Goal: Task Accomplishment & Management: Manage account settings

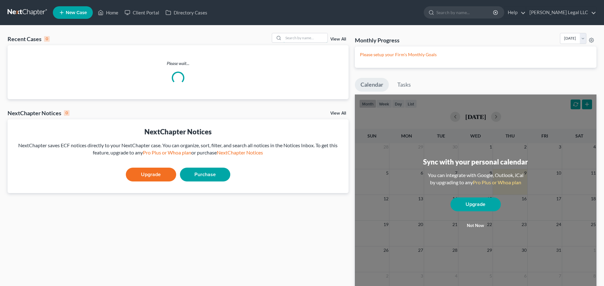
click at [308, 38] on input "search" at bounding box center [305, 37] width 44 height 9
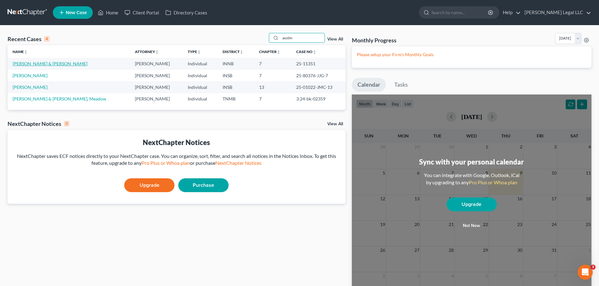
type input "austin"
click at [29, 65] on link "[PERSON_NAME] & [PERSON_NAME]" at bounding box center [50, 63] width 75 height 5
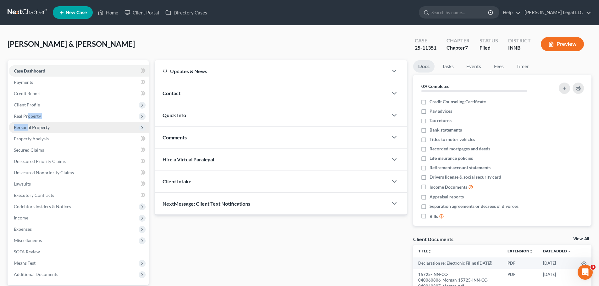
drag, startPoint x: 28, startPoint y: 121, endPoint x: 25, endPoint y: 125, distance: 5.8
click at [27, 126] on ul "Case Dashboard Payments Invoices Payments Payments Credit Report Client Profile" at bounding box center [79, 172] width 140 height 215
click at [24, 126] on span "Personal Property" at bounding box center [32, 127] width 36 height 5
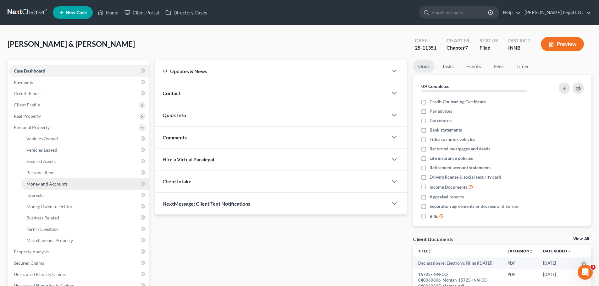
click at [31, 183] on span "Money and Accounts" at bounding box center [46, 183] width 41 height 5
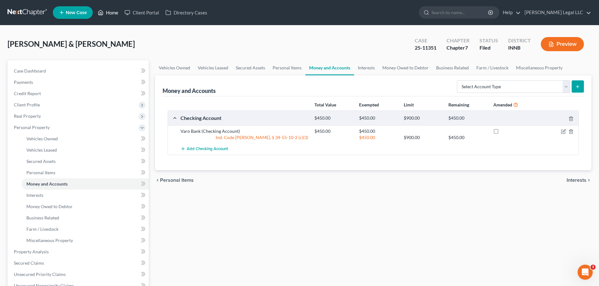
click at [106, 16] on link "Home" at bounding box center [108, 12] width 27 height 11
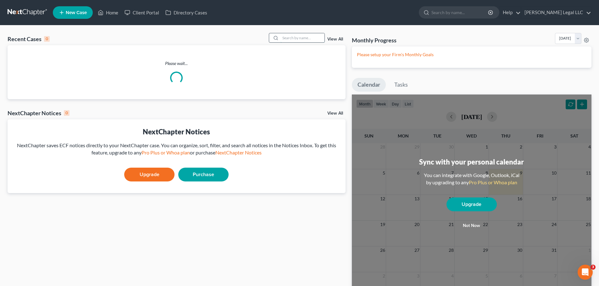
click at [297, 38] on input "search" at bounding box center [302, 37] width 44 height 9
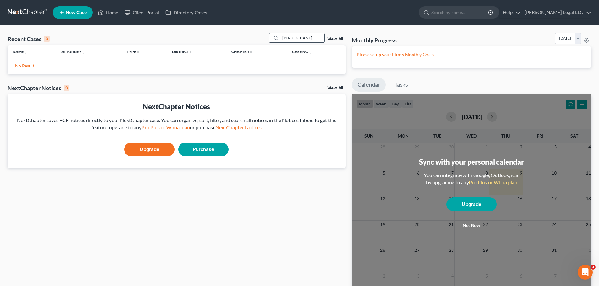
click at [303, 36] on input "[PERSON_NAME]" at bounding box center [302, 37] width 44 height 9
type input "[PERSON_NAME]"
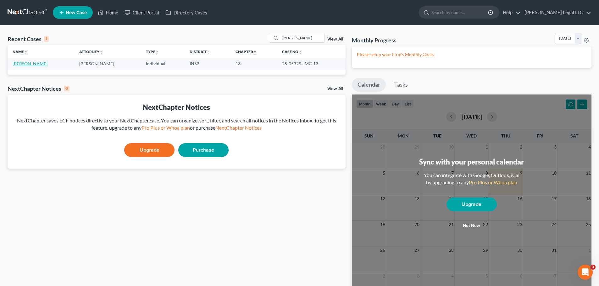
click at [21, 65] on link "[PERSON_NAME]" at bounding box center [30, 63] width 35 height 5
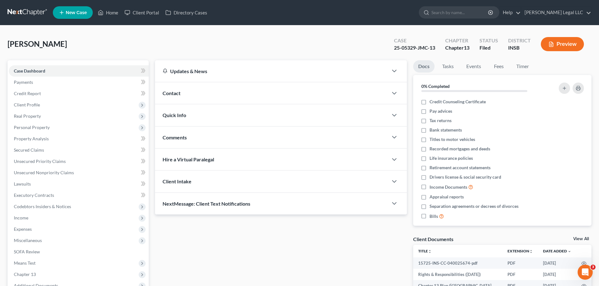
click at [398, 48] on div "25-05329-JMC-13" at bounding box center [414, 47] width 41 height 7
drag, startPoint x: 394, startPoint y: 49, endPoint x: 416, endPoint y: 49, distance: 21.7
click at [416, 49] on div "25-05329-JMC-13" at bounding box center [414, 47] width 41 height 7
copy div "25-05329"
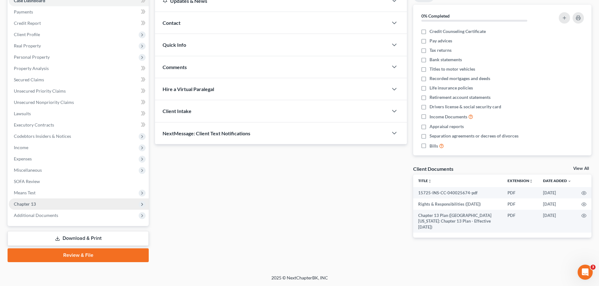
click at [30, 204] on span "Chapter 13" at bounding box center [25, 204] width 22 height 5
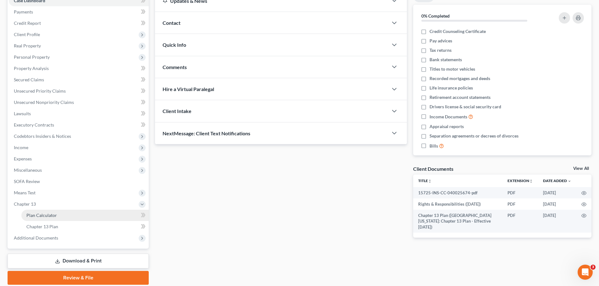
click at [34, 214] on span "Plan Calculator" at bounding box center [41, 215] width 30 height 5
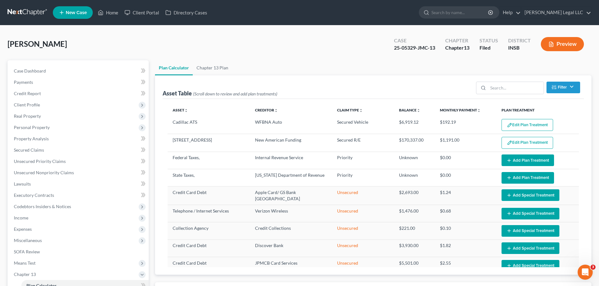
select select "35"
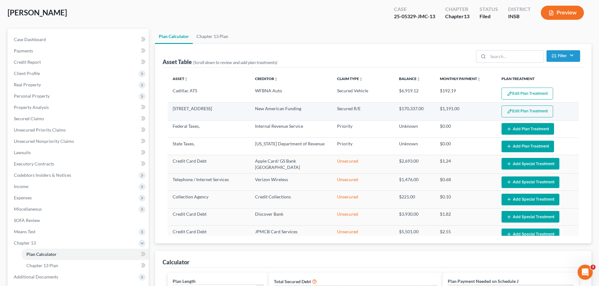
click at [520, 110] on button "Edit Plan Treatment" at bounding box center [527, 112] width 52 height 12
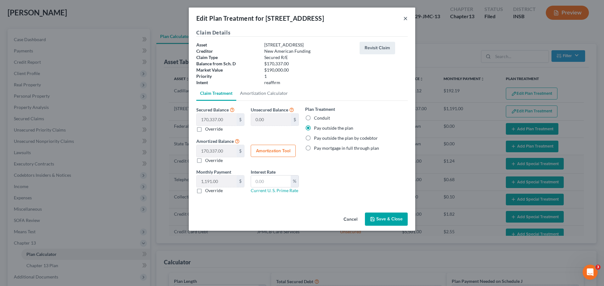
click at [405, 18] on button "×" at bounding box center [405, 18] width 4 height 8
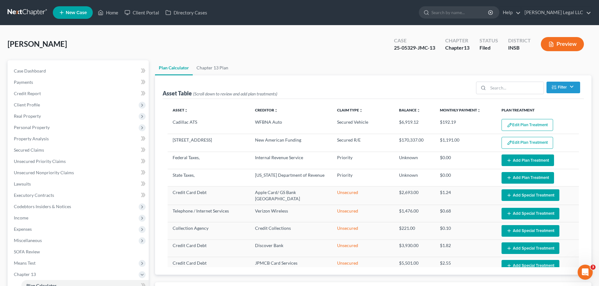
drag, startPoint x: 333, startPoint y: 69, endPoint x: 297, endPoint y: 70, distance: 36.2
click at [333, 69] on ul "Plan Calculator Chapter 13 Plan" at bounding box center [373, 67] width 436 height 15
drag, startPoint x: 87, startPoint y: 44, endPoint x: 0, endPoint y: 45, distance: 87.1
click at [45, 33] on div "[PERSON_NAME] Upgraded Case 25-05329-JMC-13 Chapter Chapter 13 Status Filed Dis…" at bounding box center [300, 46] width 584 height 27
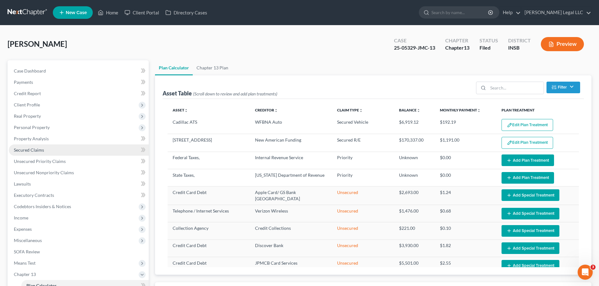
click at [30, 153] on link "Secured Claims" at bounding box center [79, 150] width 140 height 11
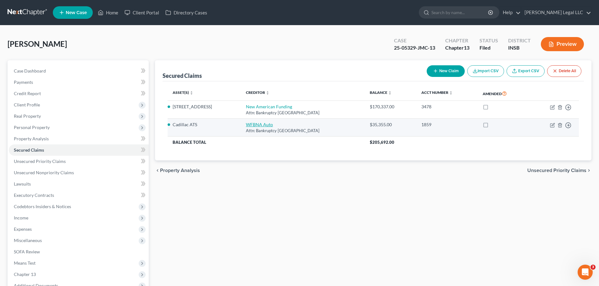
click at [259, 124] on link "WFBNA Auto" at bounding box center [259, 124] width 27 height 5
select select "28"
select select "3"
select select "2"
select select "0"
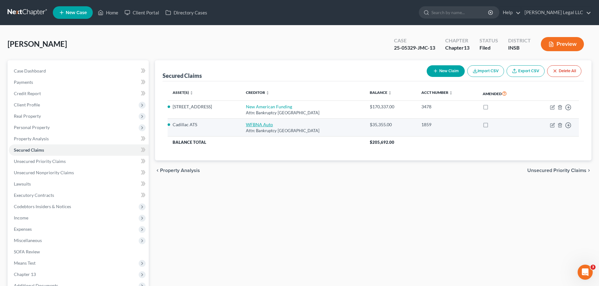
select select "0"
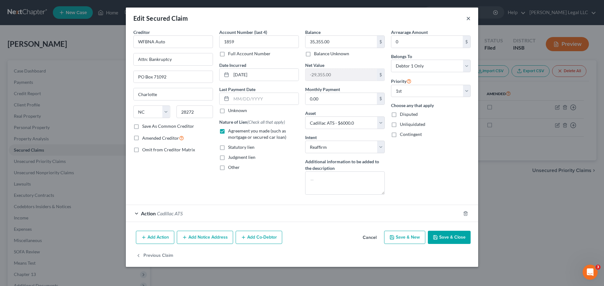
click at [469, 17] on button "×" at bounding box center [468, 18] width 4 height 8
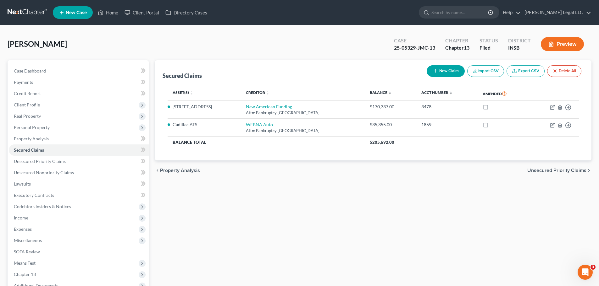
click at [299, 211] on div "Secured Claims New Claim Import CSV Export CSV Delete All Asset(s) expand_more …" at bounding box center [373, 196] width 443 height 273
click at [243, 182] on div "Secured Claims New Claim Import CSV Export CSV Delete All Asset(s) expand_more …" at bounding box center [373, 196] width 443 height 273
drag, startPoint x: 159, startPoint y: 76, endPoint x: 206, endPoint y: 76, distance: 46.5
click at [206, 76] on div "Secured Claims New Claim Import CSV Export CSV Delete All Asset(s) expand_more …" at bounding box center [373, 110] width 436 height 101
click at [187, 48] on div "[PERSON_NAME] Upgraded Case 25-05329-JMC-13 Chapter Chapter 13 Status Filed Dis…" at bounding box center [300, 46] width 584 height 27
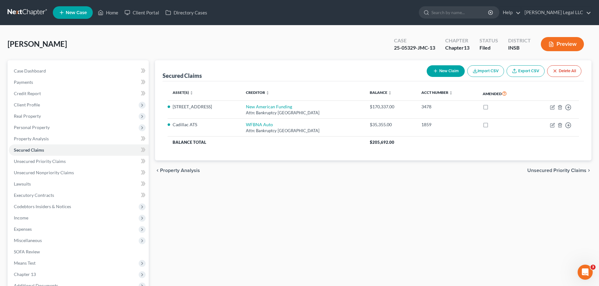
click at [153, 41] on div "[PERSON_NAME] Upgraded Case 25-05329-JMC-13 Chapter Chapter 13 Status Filed Dis…" at bounding box center [300, 46] width 584 height 27
drag, startPoint x: 161, startPoint y: 76, endPoint x: 191, endPoint y: 49, distance: 40.1
click at [209, 75] on div "Secured Claims New Claim Import CSV Export CSV Delete All Asset(s) expand_more …" at bounding box center [373, 110] width 436 height 101
click at [191, 49] on div "[PERSON_NAME] Upgraded Case 25-05329-JMC-13 Chapter Chapter 13 Status Filed Dis…" at bounding box center [300, 46] width 584 height 27
click at [32, 163] on span "Unsecured Priority Claims" at bounding box center [40, 161] width 52 height 5
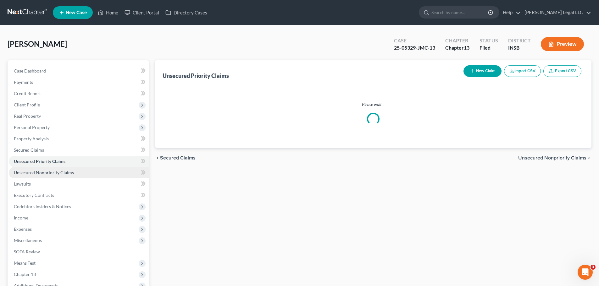
click at [31, 171] on span "Unsecured Nonpriority Claims" at bounding box center [44, 172] width 60 height 5
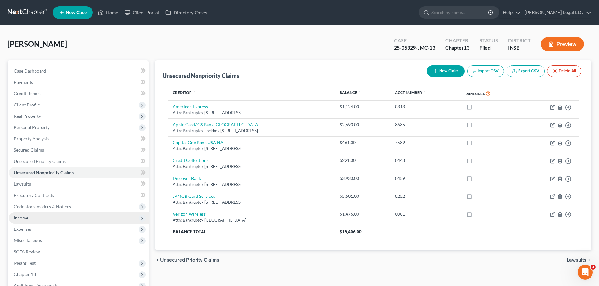
click at [25, 222] on span "Income" at bounding box center [79, 218] width 140 height 11
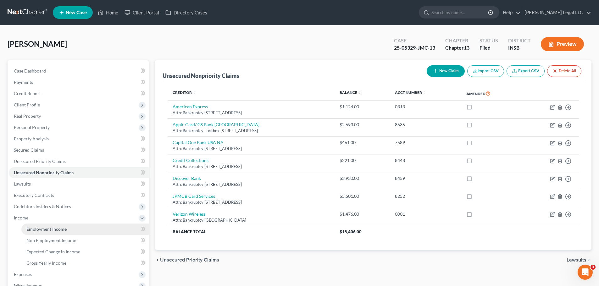
click at [31, 230] on span "Employment Income" at bounding box center [46, 229] width 40 height 5
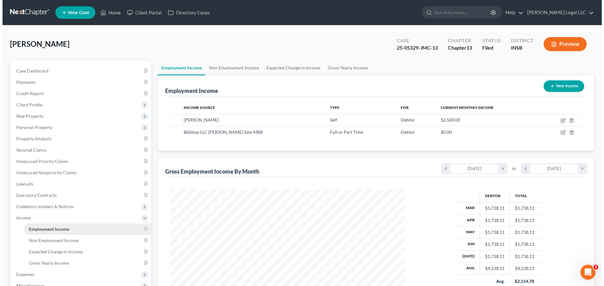
scroll to position [117, 247]
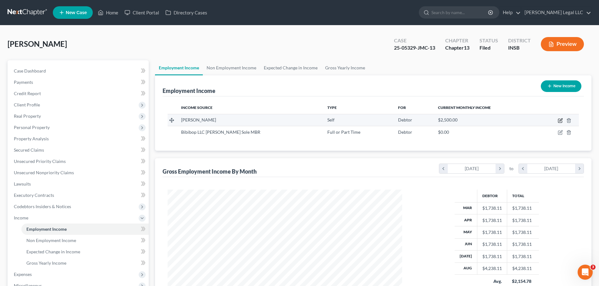
click at [560, 120] on icon "button" at bounding box center [560, 120] width 3 height 3
select select "1"
select select "15"
select select "0"
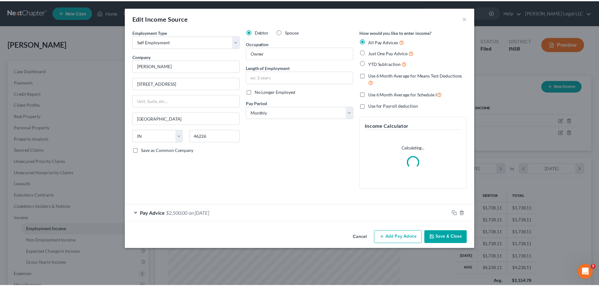
scroll to position [118, 249]
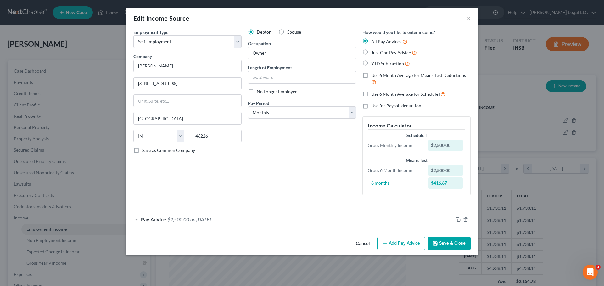
click at [287, 170] on div "Debtor Spouse Occupation Owner Length of Employment No Longer Employed Pay Peri…" at bounding box center [302, 115] width 114 height 172
click at [468, 18] on button "×" at bounding box center [468, 18] width 4 height 8
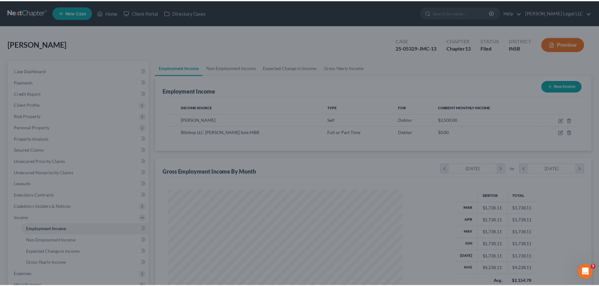
scroll to position [314265, 314136]
